Goal: Task Accomplishment & Management: Manage account settings

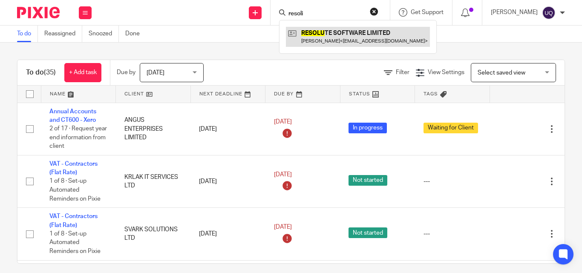
type input "resoli"
click at [375, 45] on link at bounding box center [358, 37] width 144 height 20
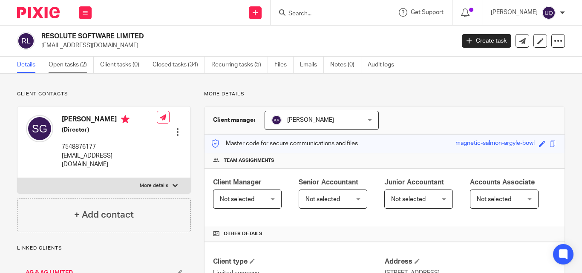
click at [70, 70] on link "Open tasks (2)" at bounding box center [71, 65] width 45 height 17
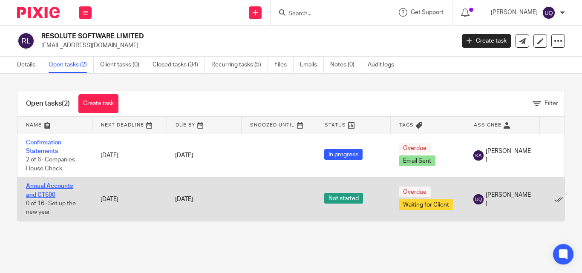
click at [48, 183] on link "Annual Accounts and CT600" at bounding box center [49, 190] width 47 height 14
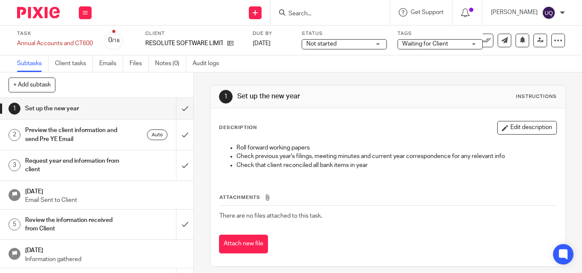
click at [441, 44] on span "Waiting for Client" at bounding box center [426, 44] width 46 height 6
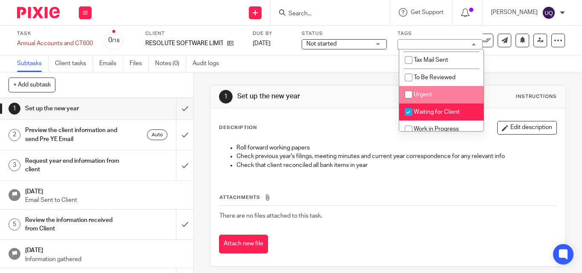
scroll to position [85, 0]
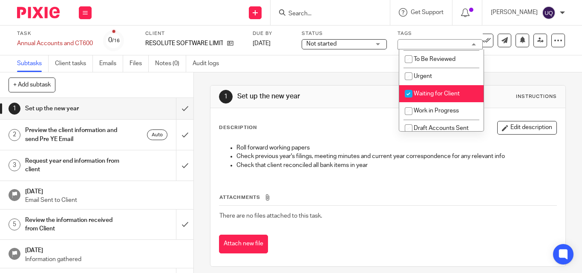
click at [408, 93] on input "checkbox" at bounding box center [409, 94] width 16 height 16
checkbox input "false"
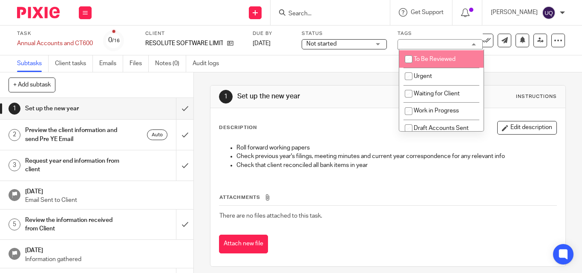
click at [410, 57] on input "checkbox" at bounding box center [409, 59] width 16 height 16
checkbox input "true"
click at [385, 100] on h1 "Set up the new year" at bounding box center [322, 96] width 169 height 9
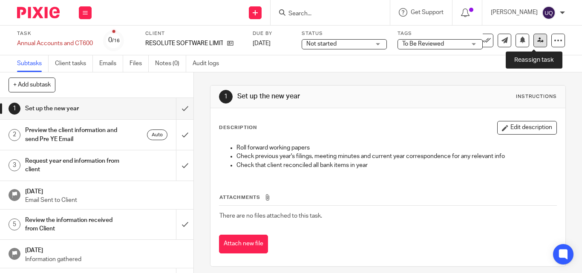
click at [536, 43] on link at bounding box center [541, 41] width 14 height 14
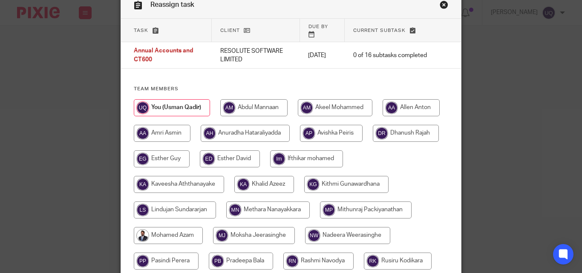
click at [252, 176] on input "radio" at bounding box center [265, 184] width 60 height 17
radio input "true"
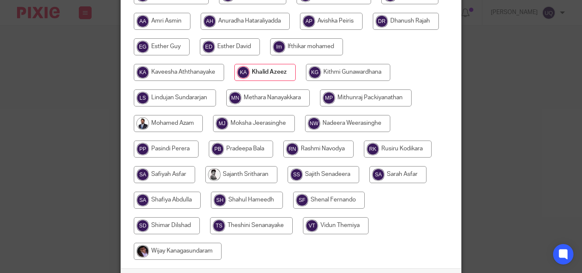
scroll to position [171, 0]
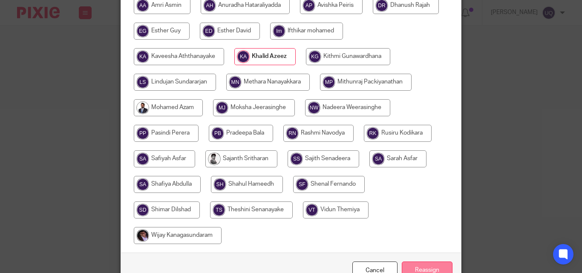
click at [422, 262] on input "Reassign" at bounding box center [427, 271] width 51 height 18
